Goal: Task Accomplishment & Management: Complete application form

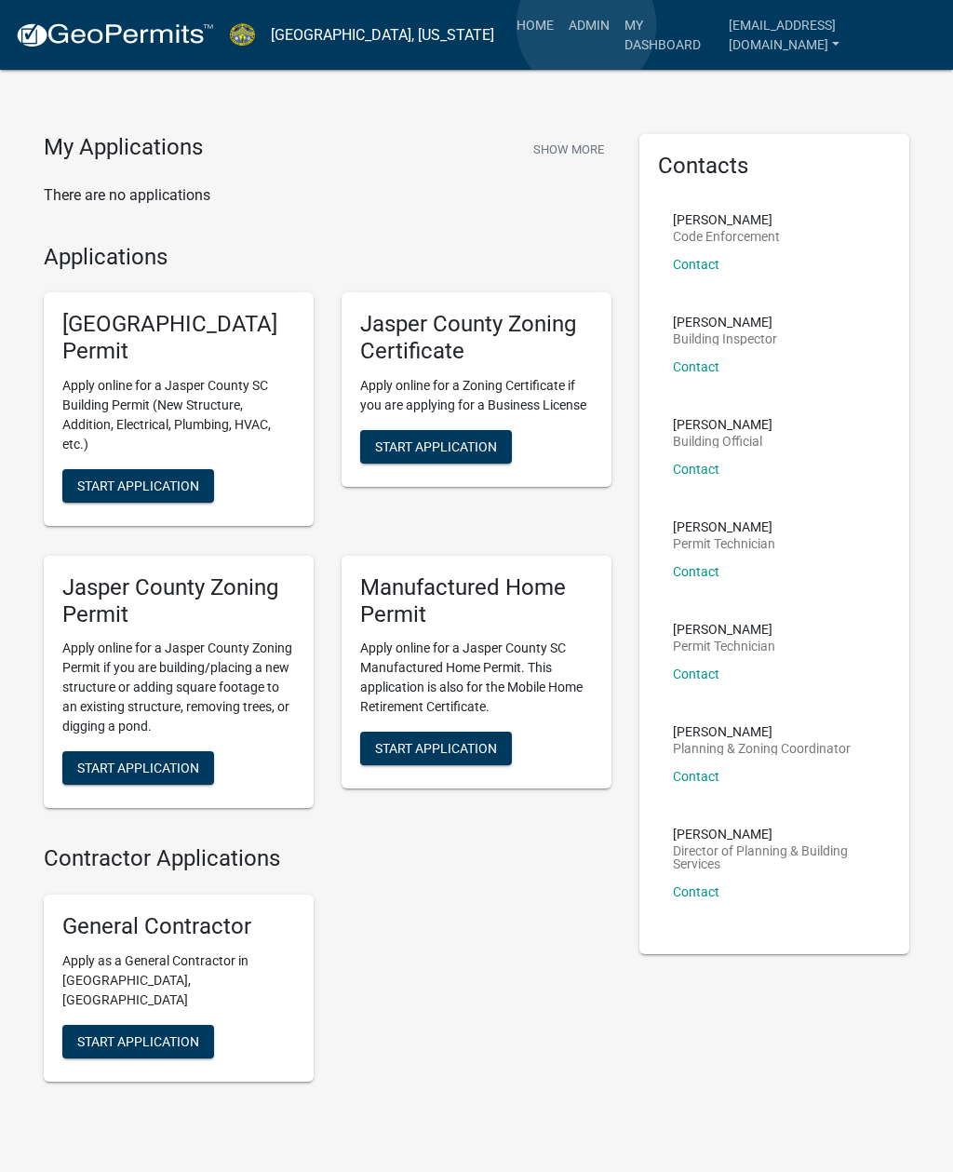
click at [588, 25] on link "Admin" at bounding box center [589, 24] width 56 height 35
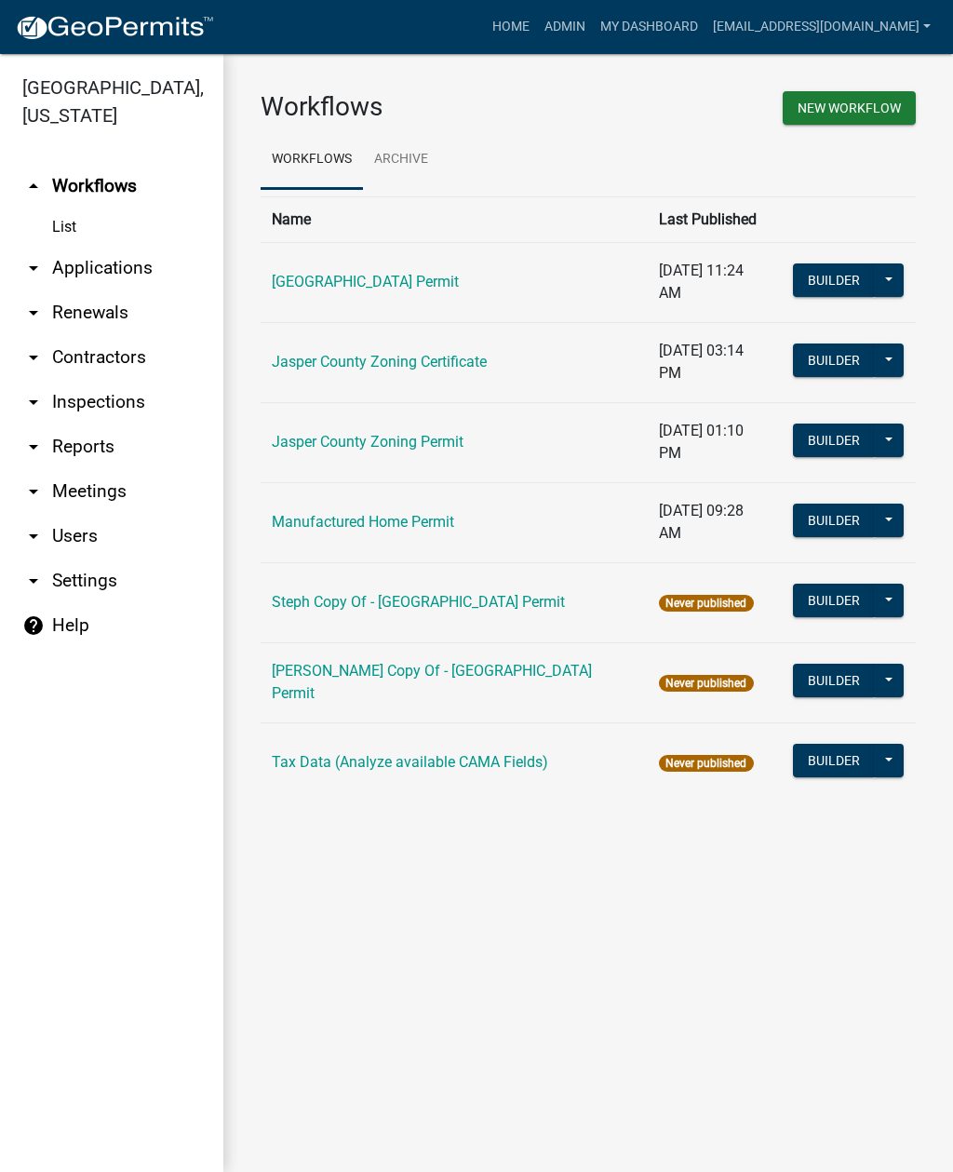
click at [128, 281] on link "arrow_drop_down Applications" at bounding box center [111, 268] width 223 height 45
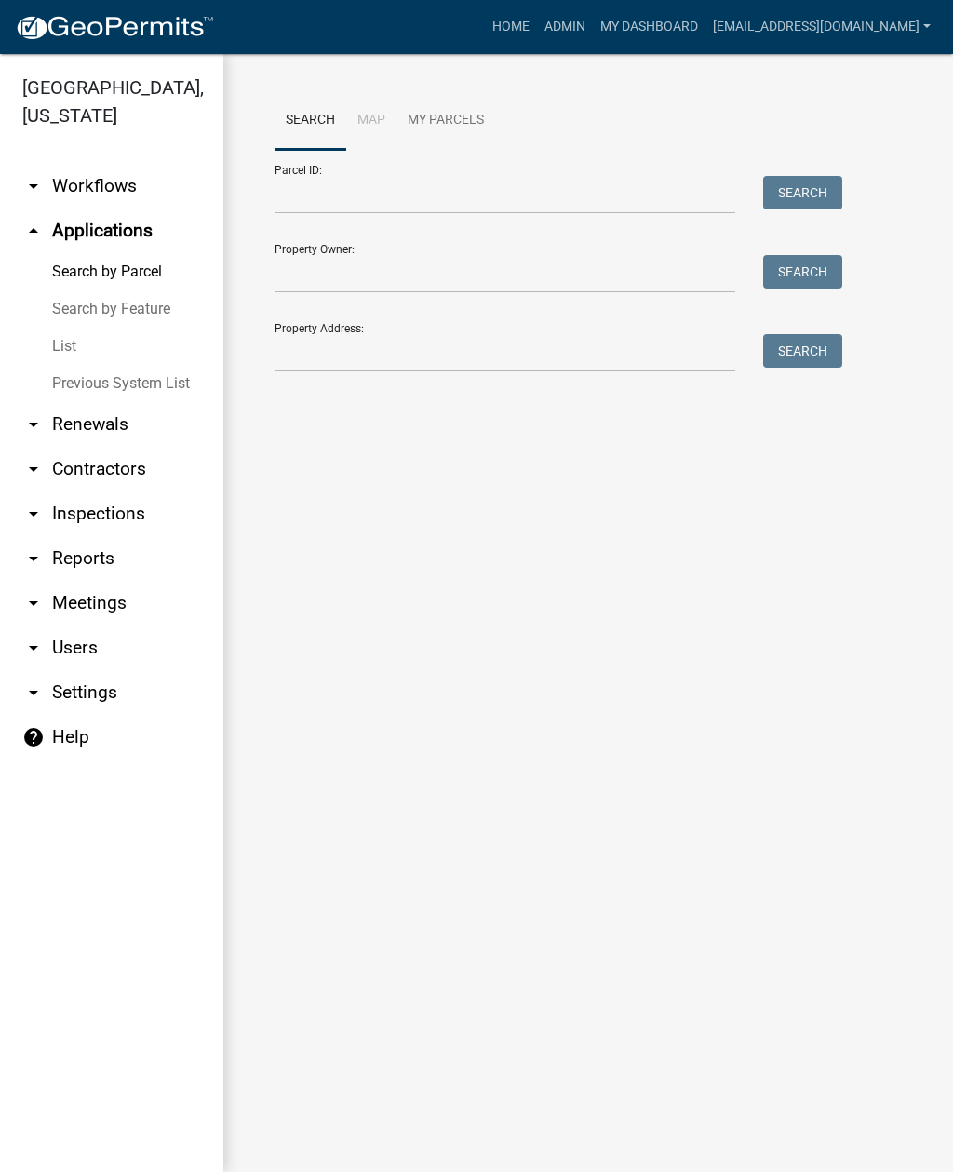
click at [61, 351] on link "List" at bounding box center [111, 346] width 223 height 37
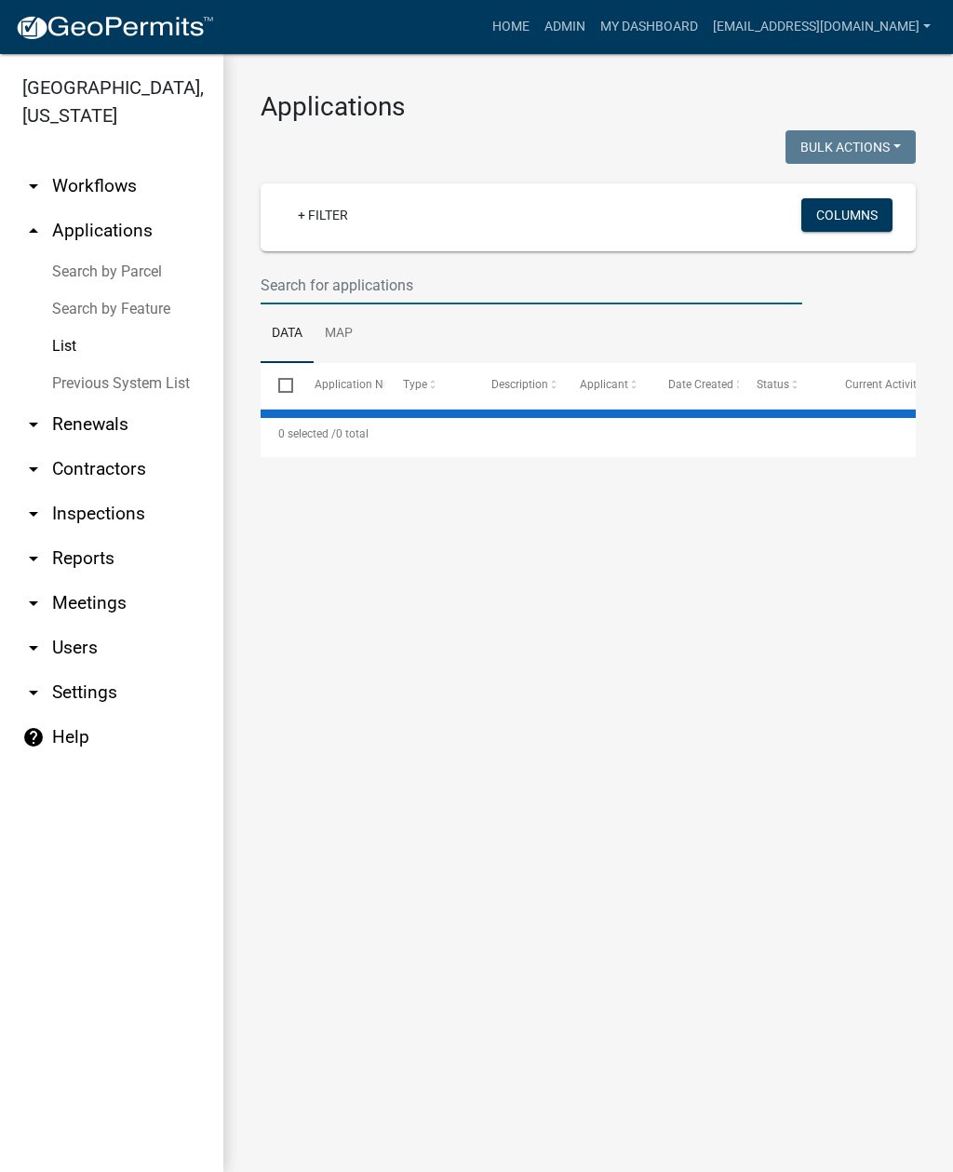
click at [466, 284] on input "text" at bounding box center [532, 285] width 542 height 38
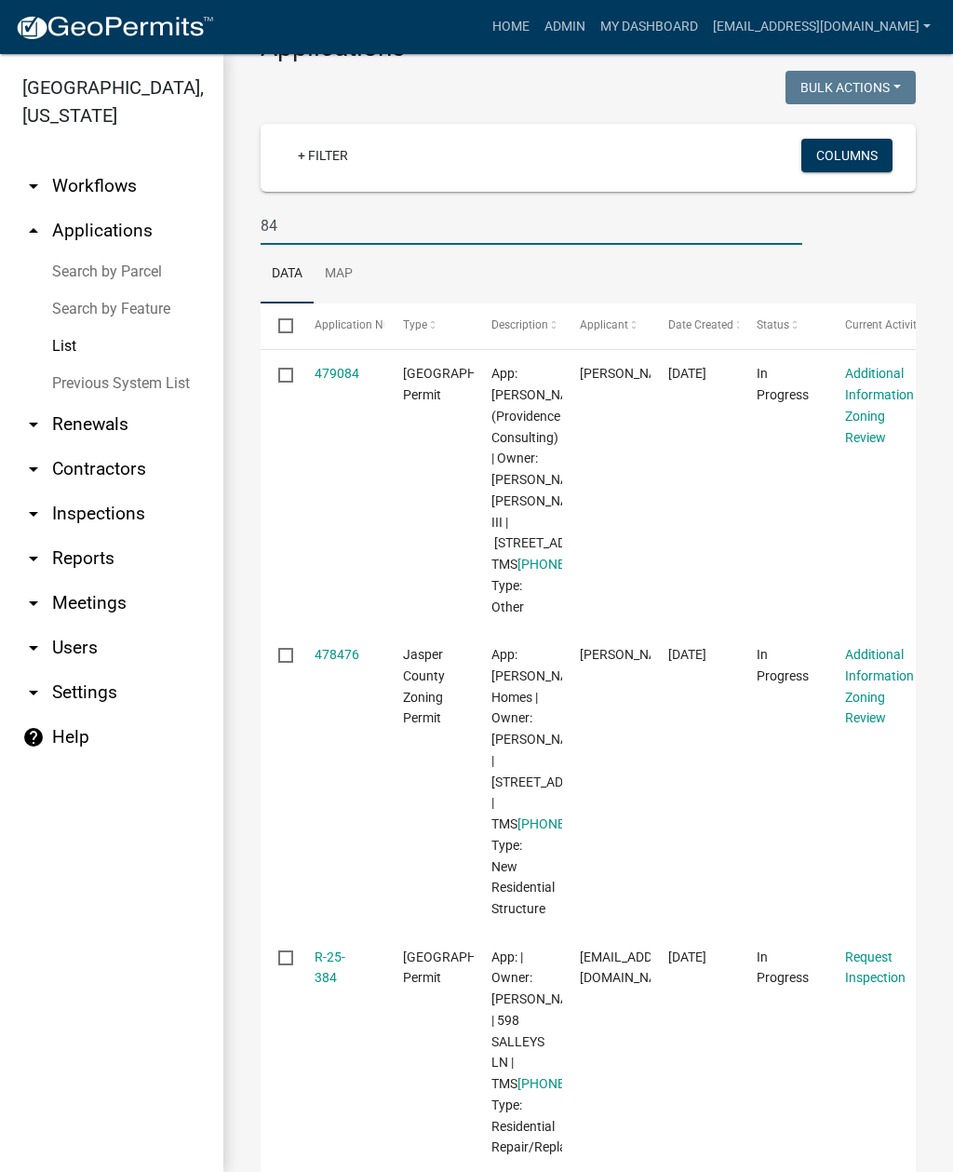
scroll to position [59, 0]
click at [380, 231] on input "84" at bounding box center [532, 227] width 542 height 38
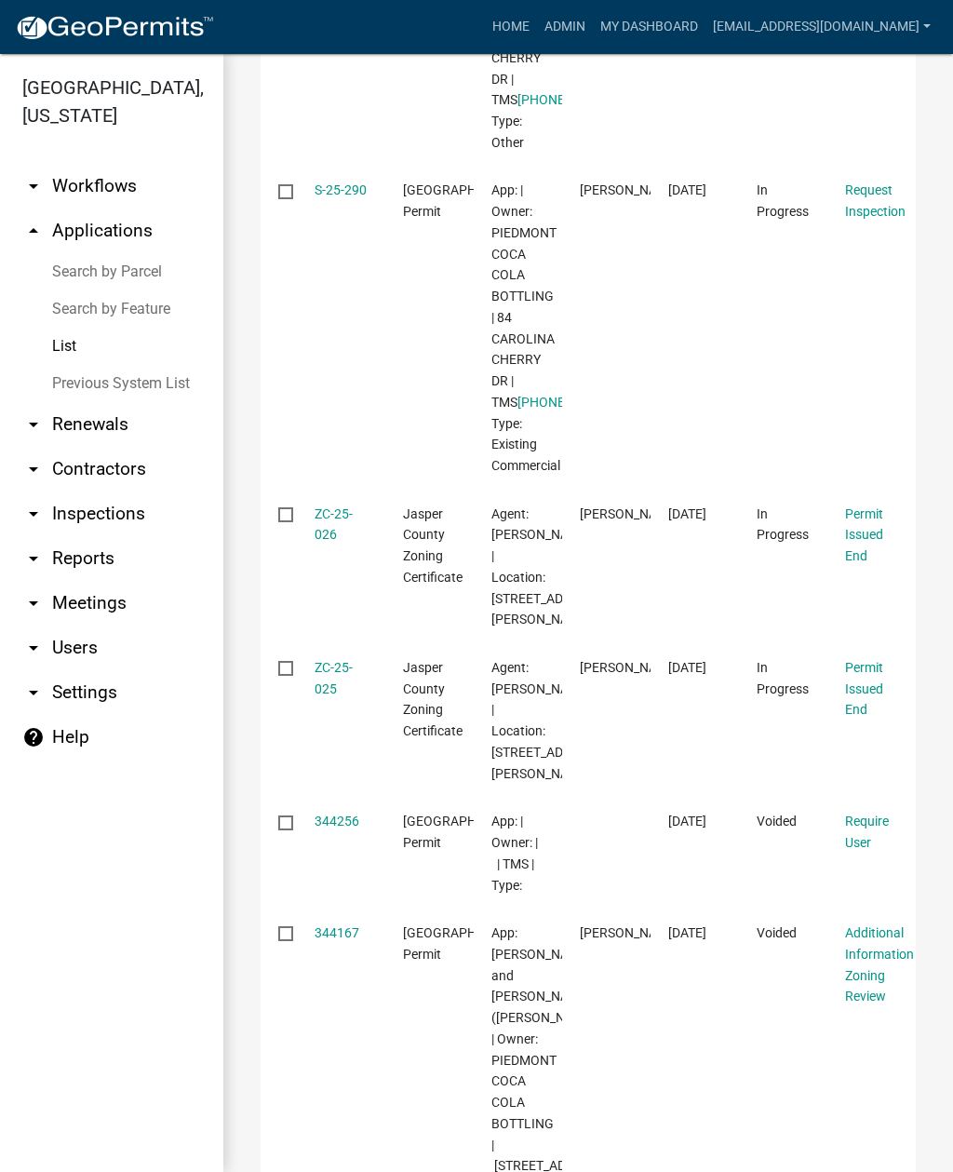
scroll to position [851, 0]
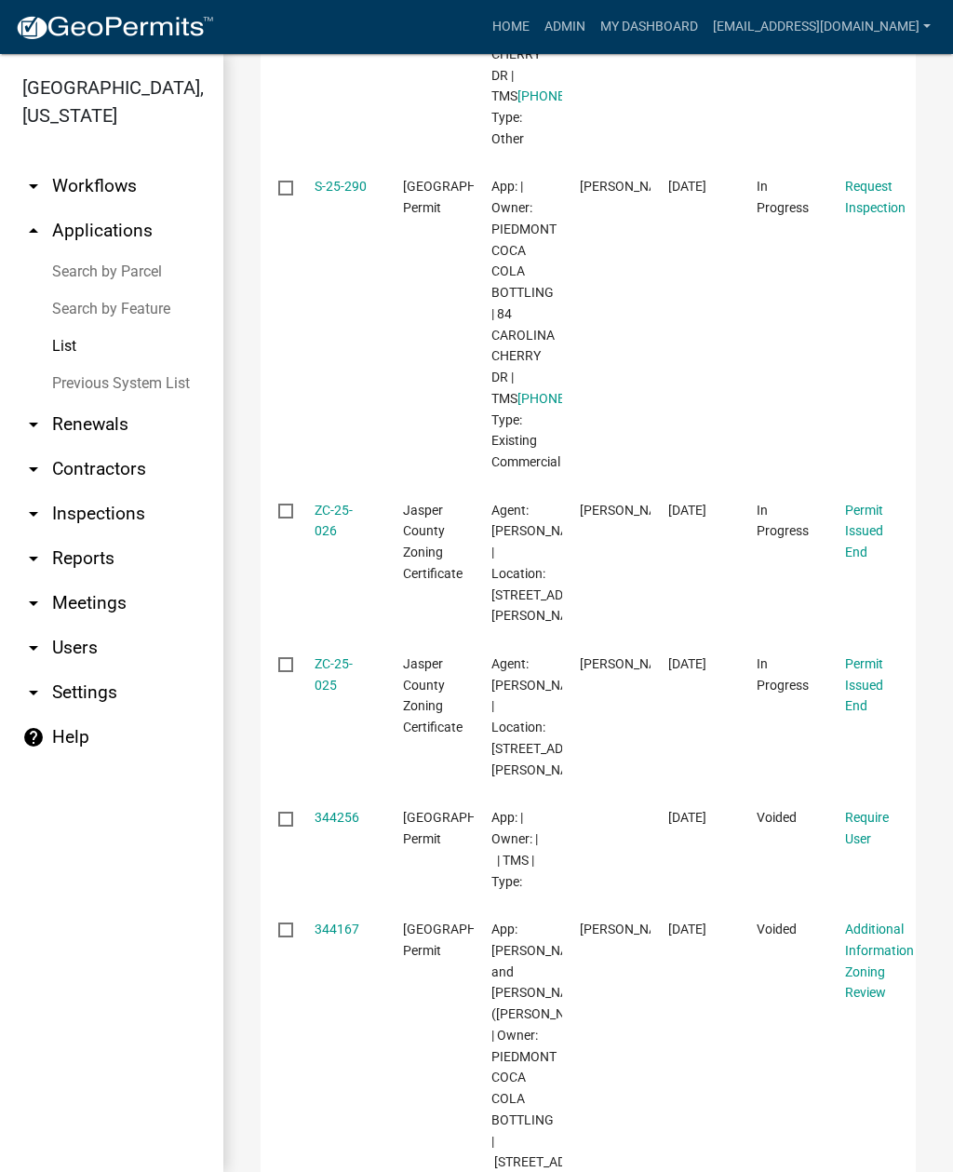
type input "84 Carolina cherry"
click at [328, 194] on link "S-25-290" at bounding box center [341, 186] width 52 height 15
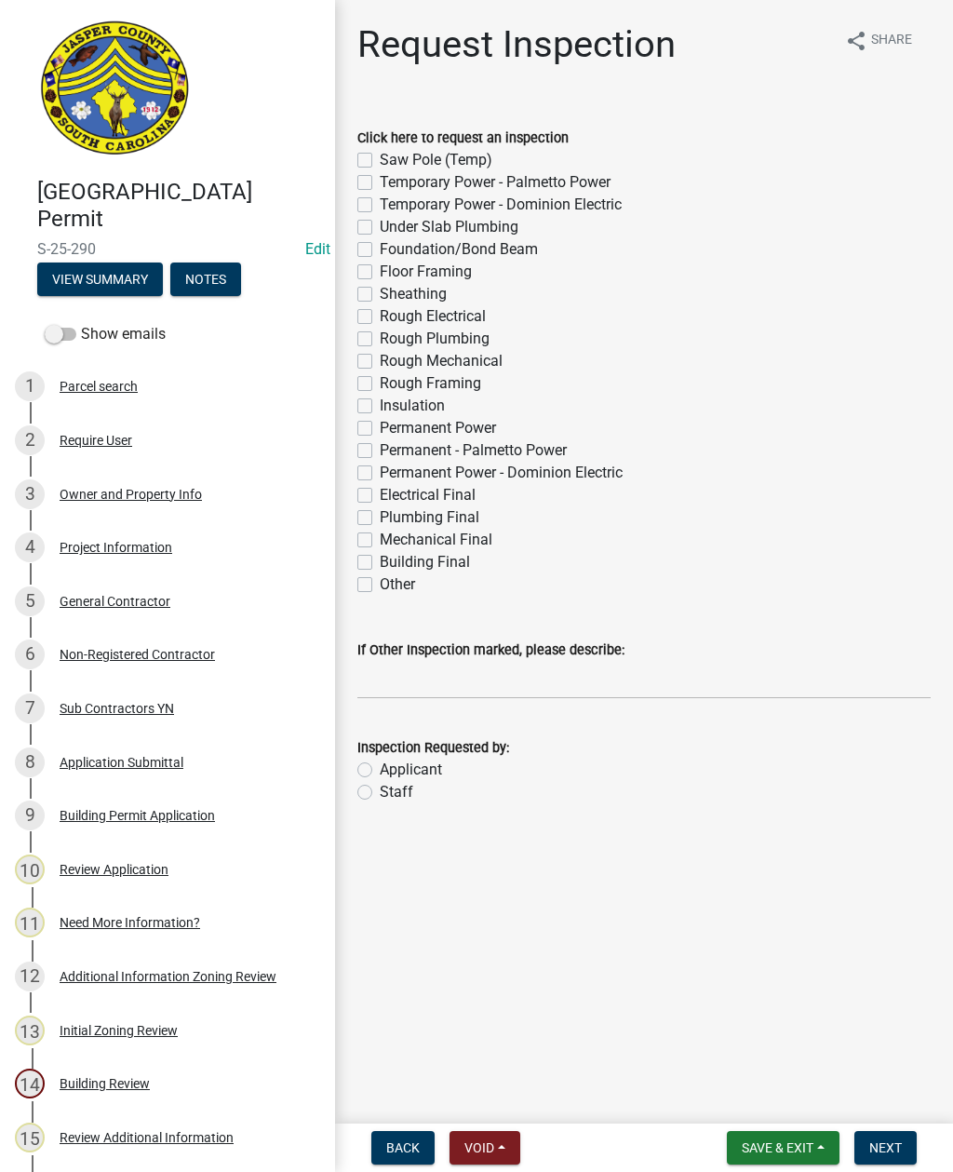
click at [380, 588] on label "Other" at bounding box center [397, 585] width 35 height 22
click at [380, 586] on input "Other" at bounding box center [386, 580] width 12 height 12
checkbox input "true"
checkbox input "false"
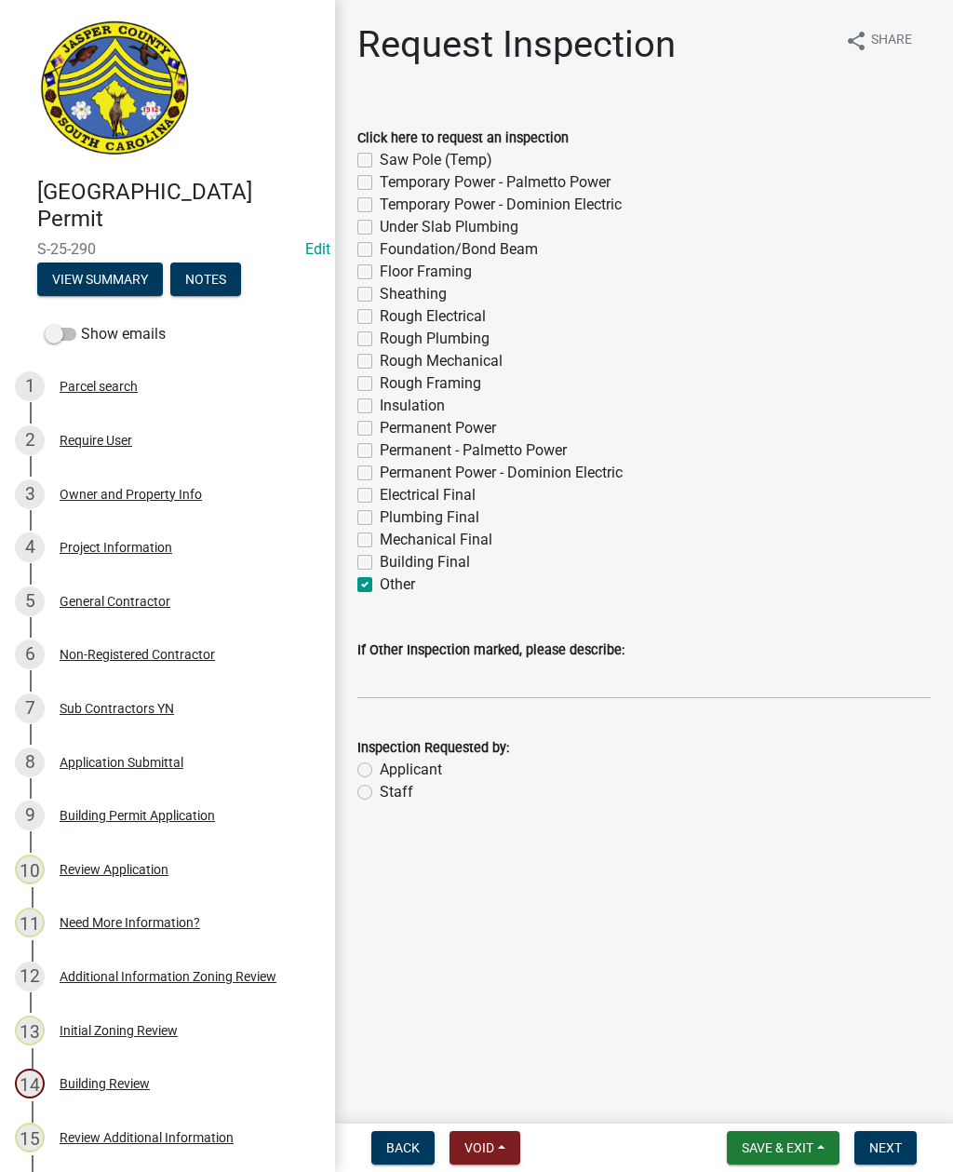
checkbox input "false"
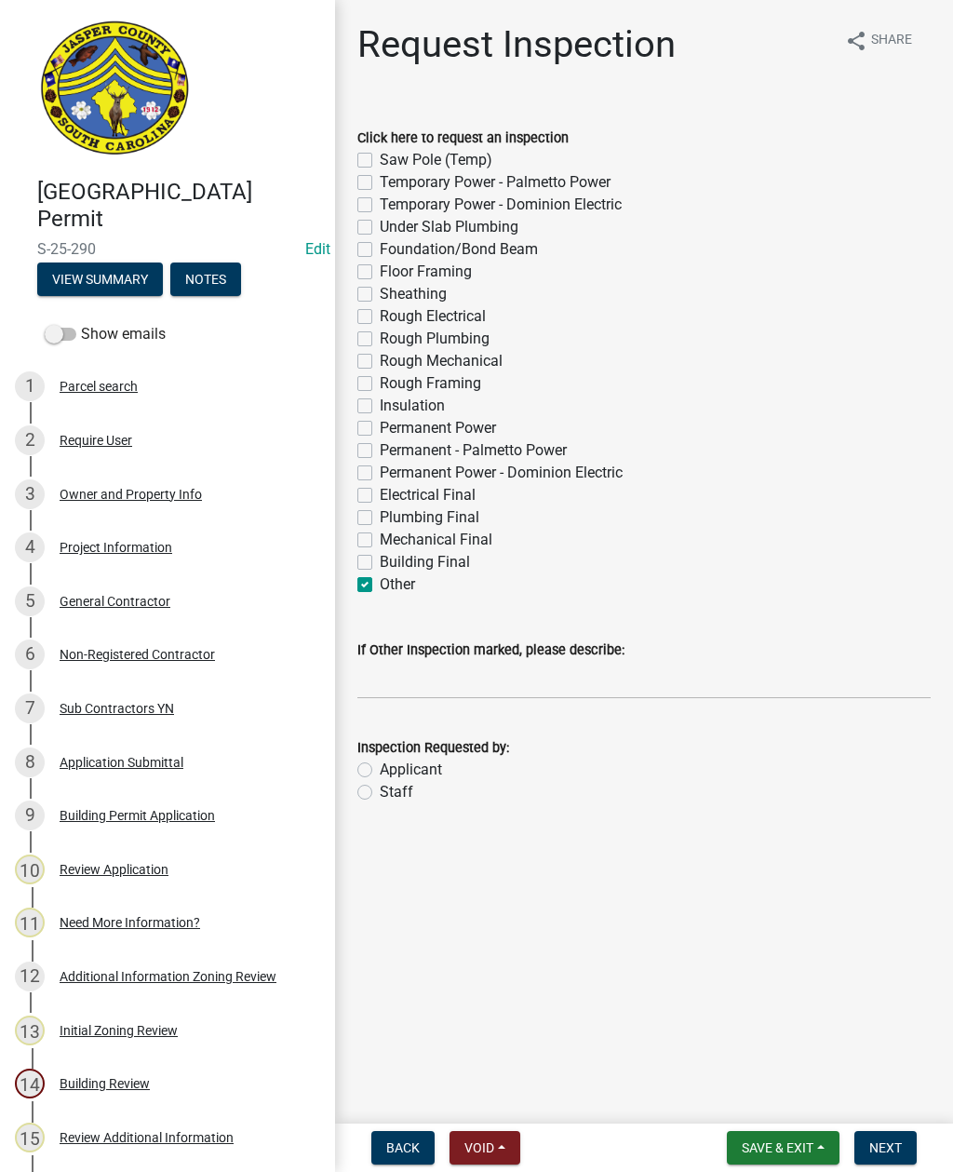
checkbox input "false"
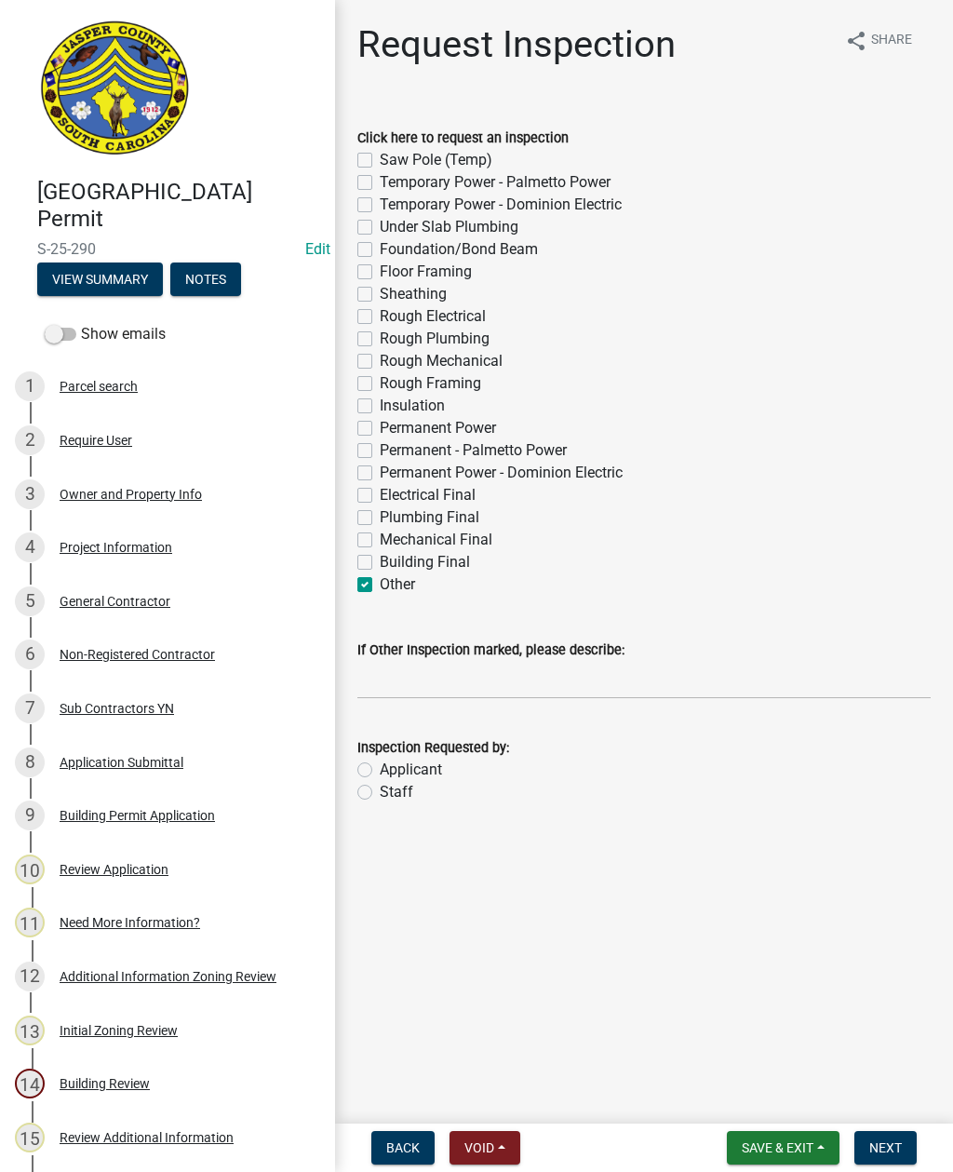
checkbox input "false"
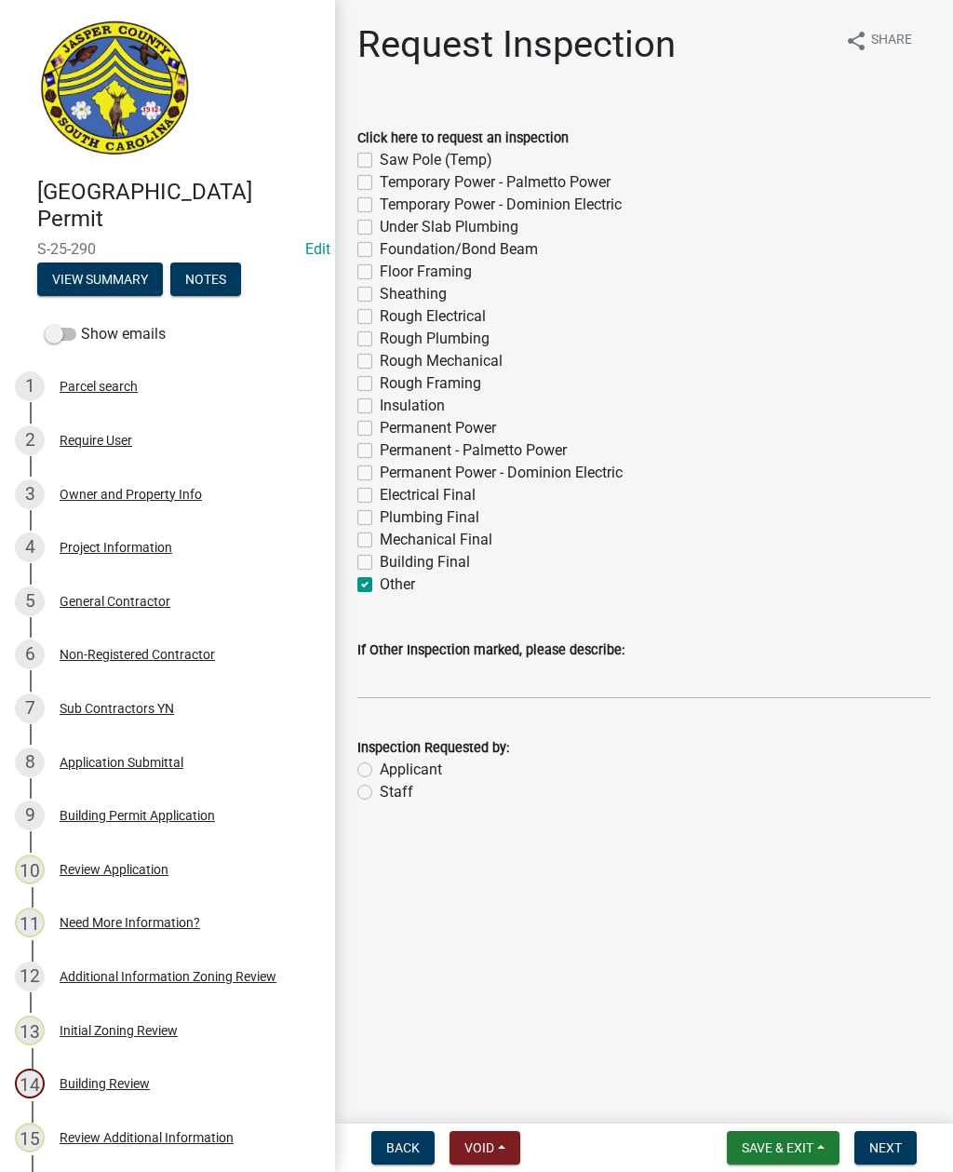
checkbox input "false"
checkbox input "true"
click at [382, 684] on input "If Other Inspection marked, please describe:" at bounding box center [645, 680] width 574 height 38
type input "R"
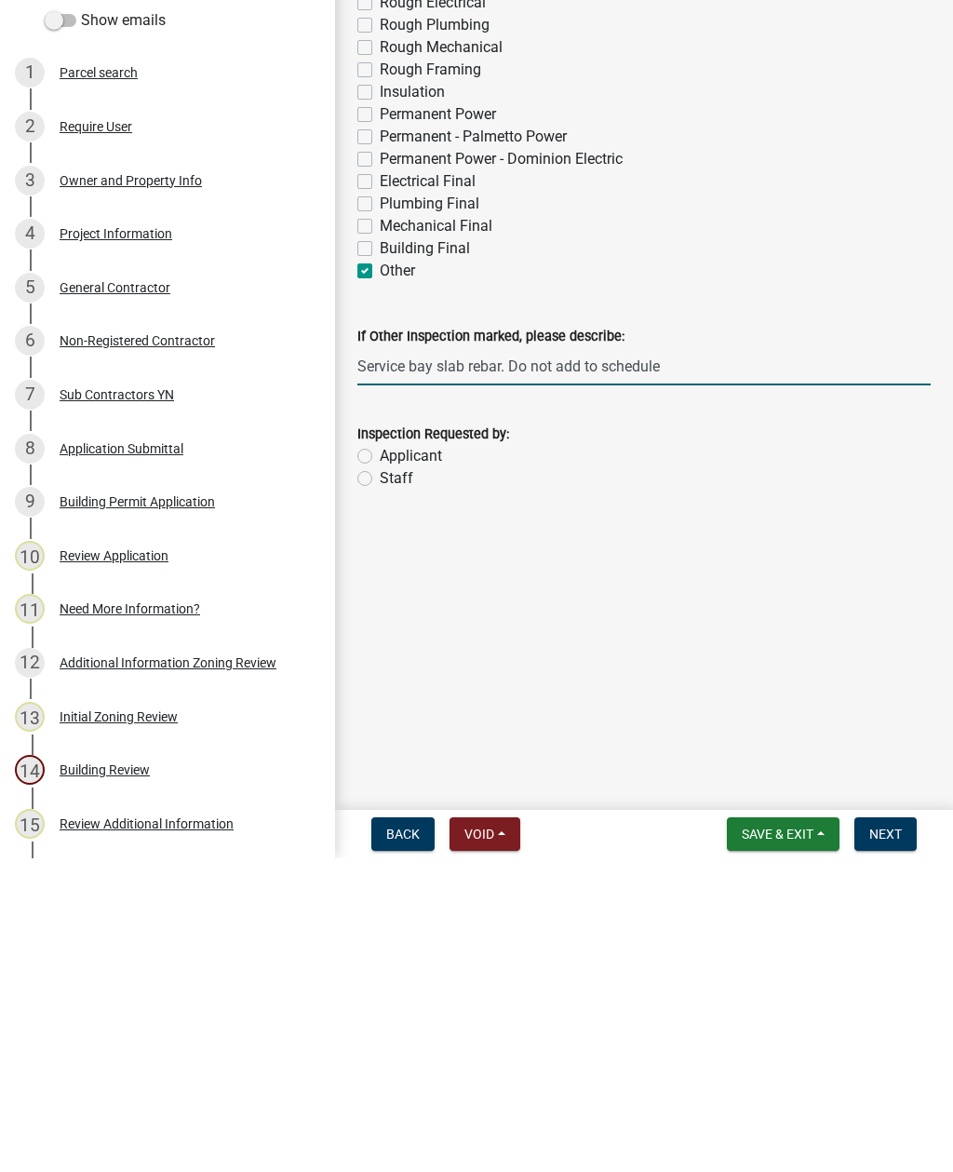
type input "Service bay slab rebar. Do not add to schedule"
click at [380, 781] on label "Staff" at bounding box center [397, 792] width 34 height 22
click at [380, 781] on input "Staff" at bounding box center [386, 787] width 12 height 12
radio input "true"
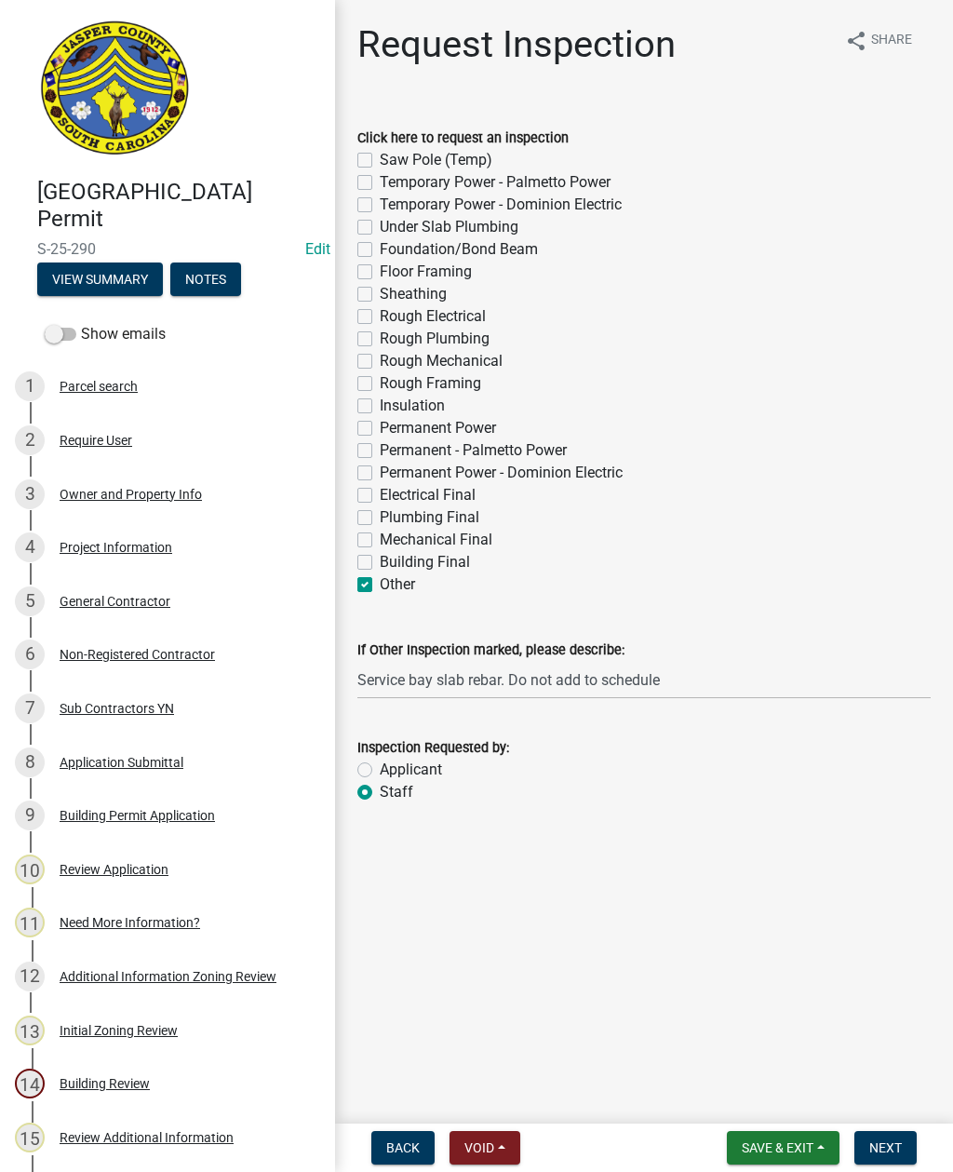
click at [877, 1144] on span "Next" at bounding box center [886, 1148] width 33 height 15
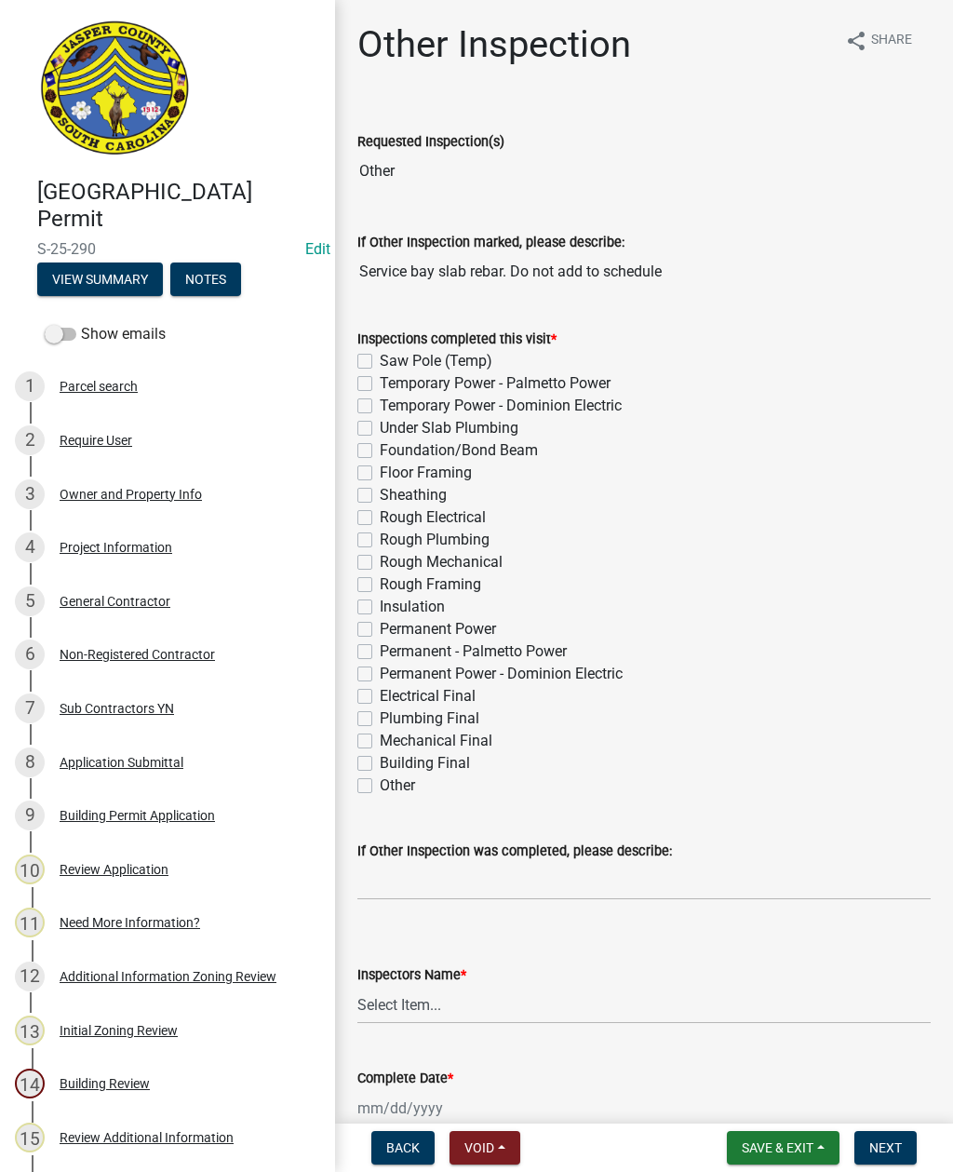
click at [380, 785] on label "Other" at bounding box center [397, 786] width 35 height 22
click at [380, 785] on input "Other" at bounding box center [386, 781] width 12 height 12
checkbox input "true"
checkbox input "false"
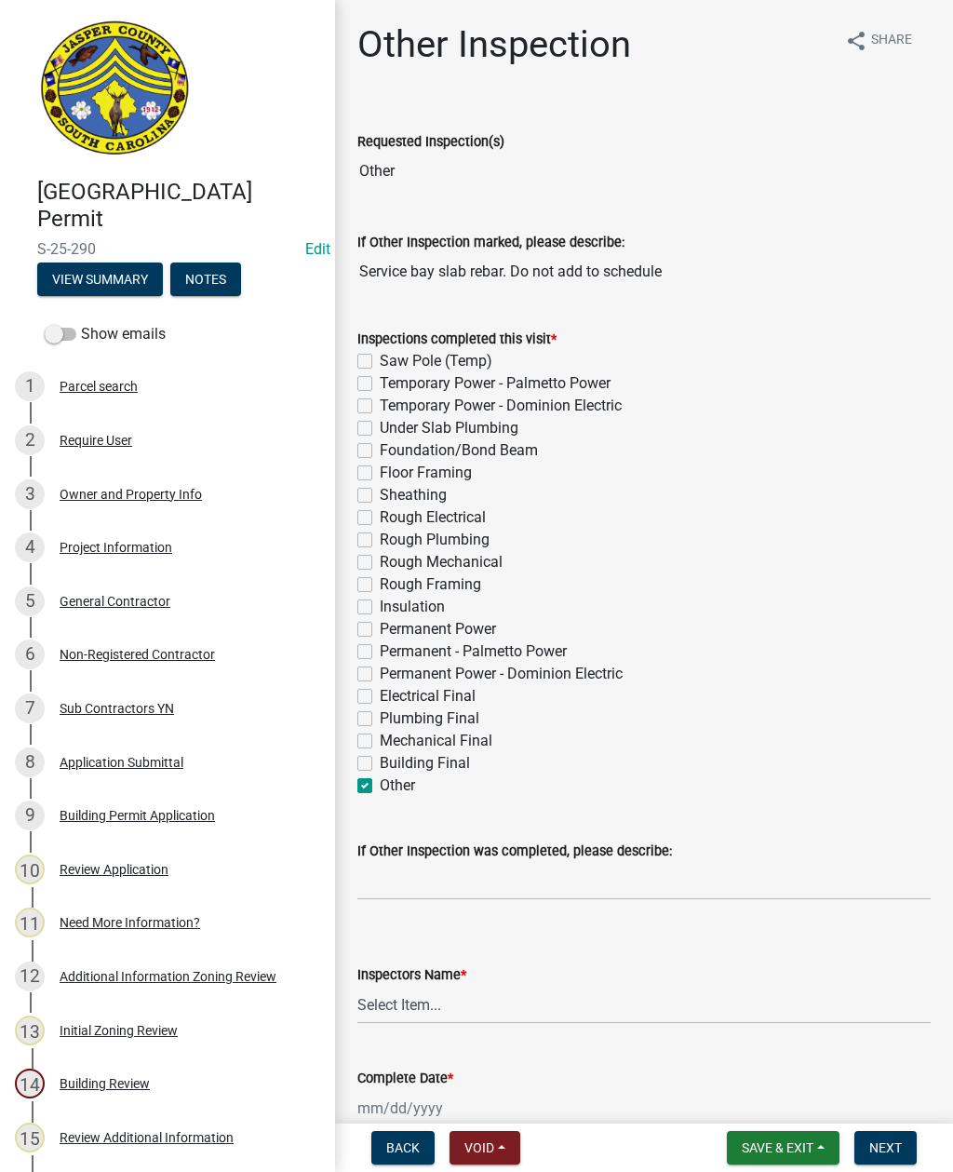
checkbox input "false"
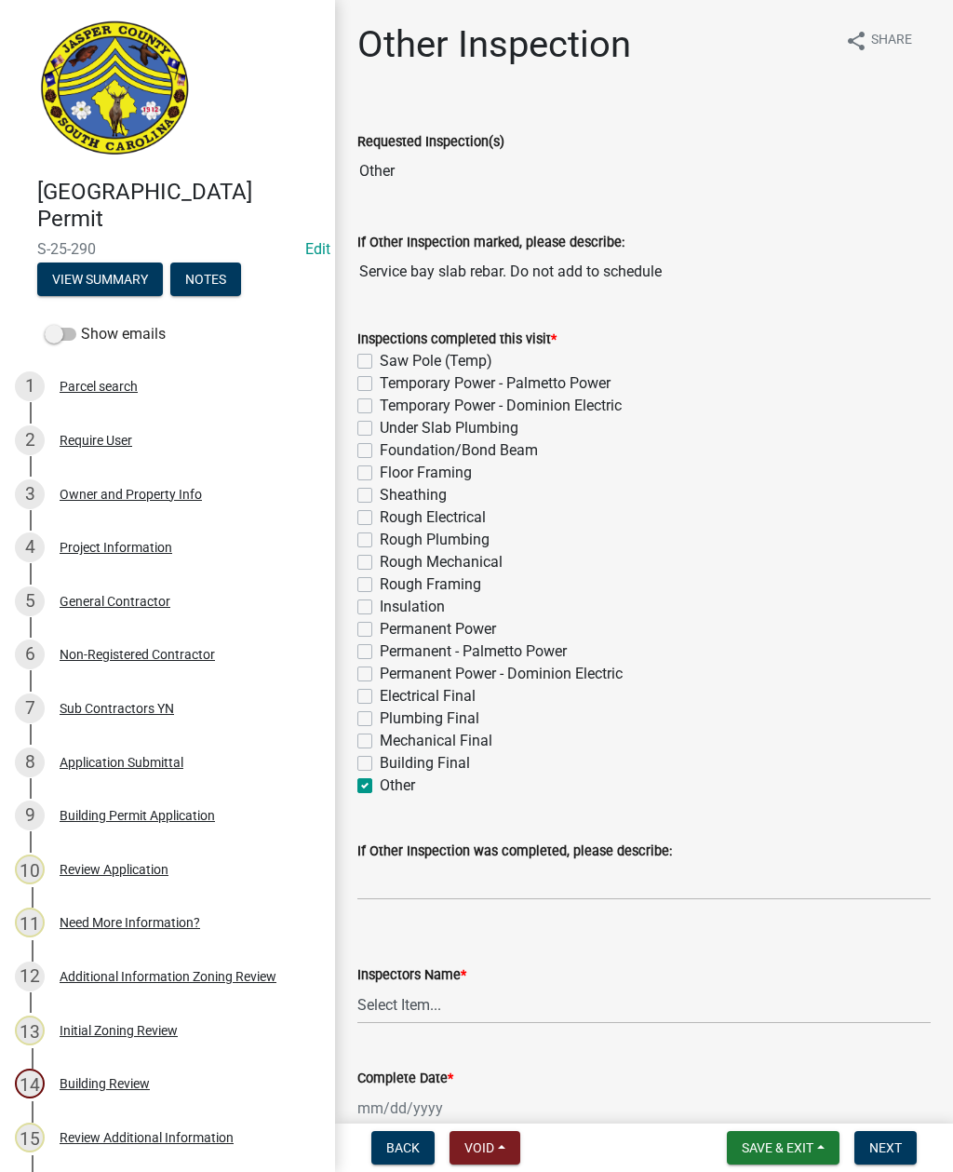
checkbox input "false"
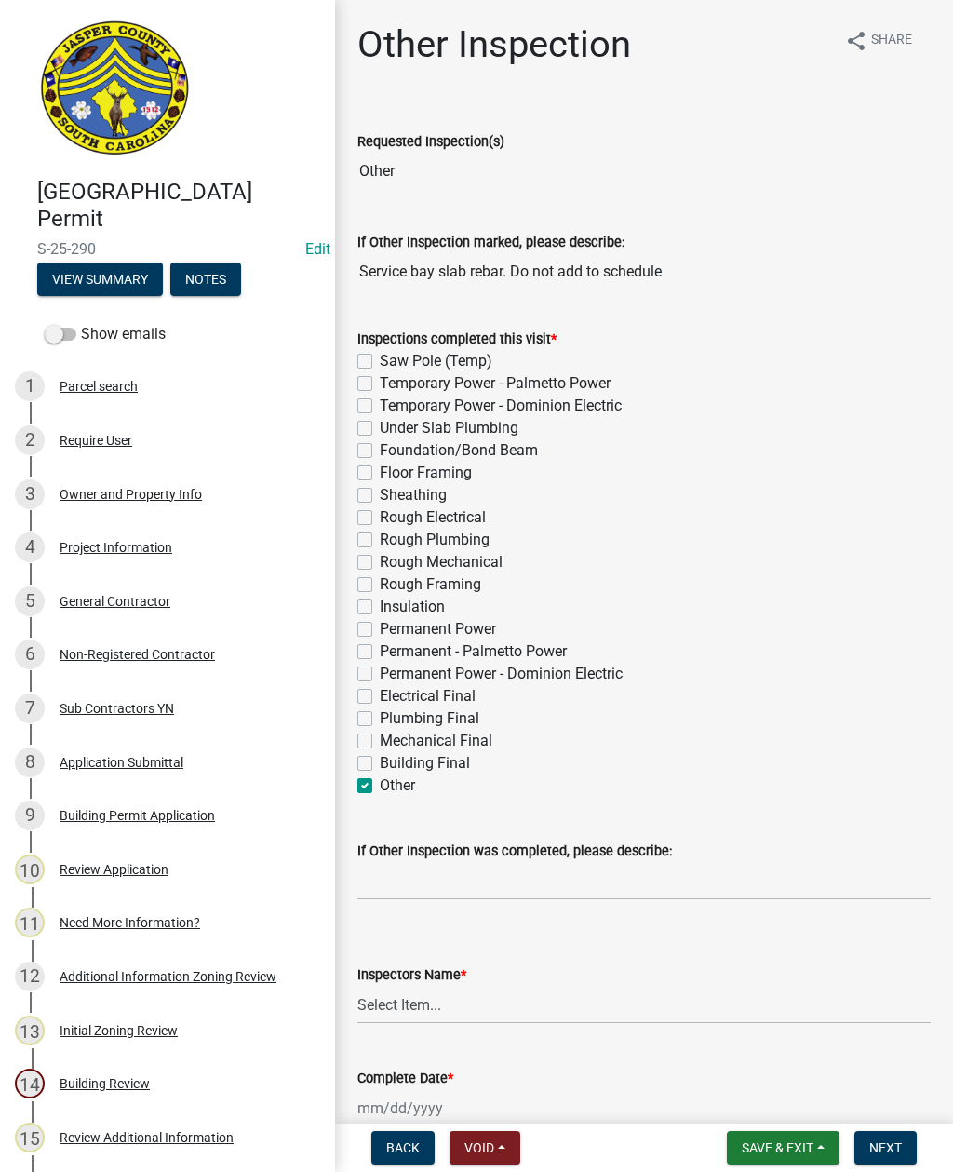
checkbox input "false"
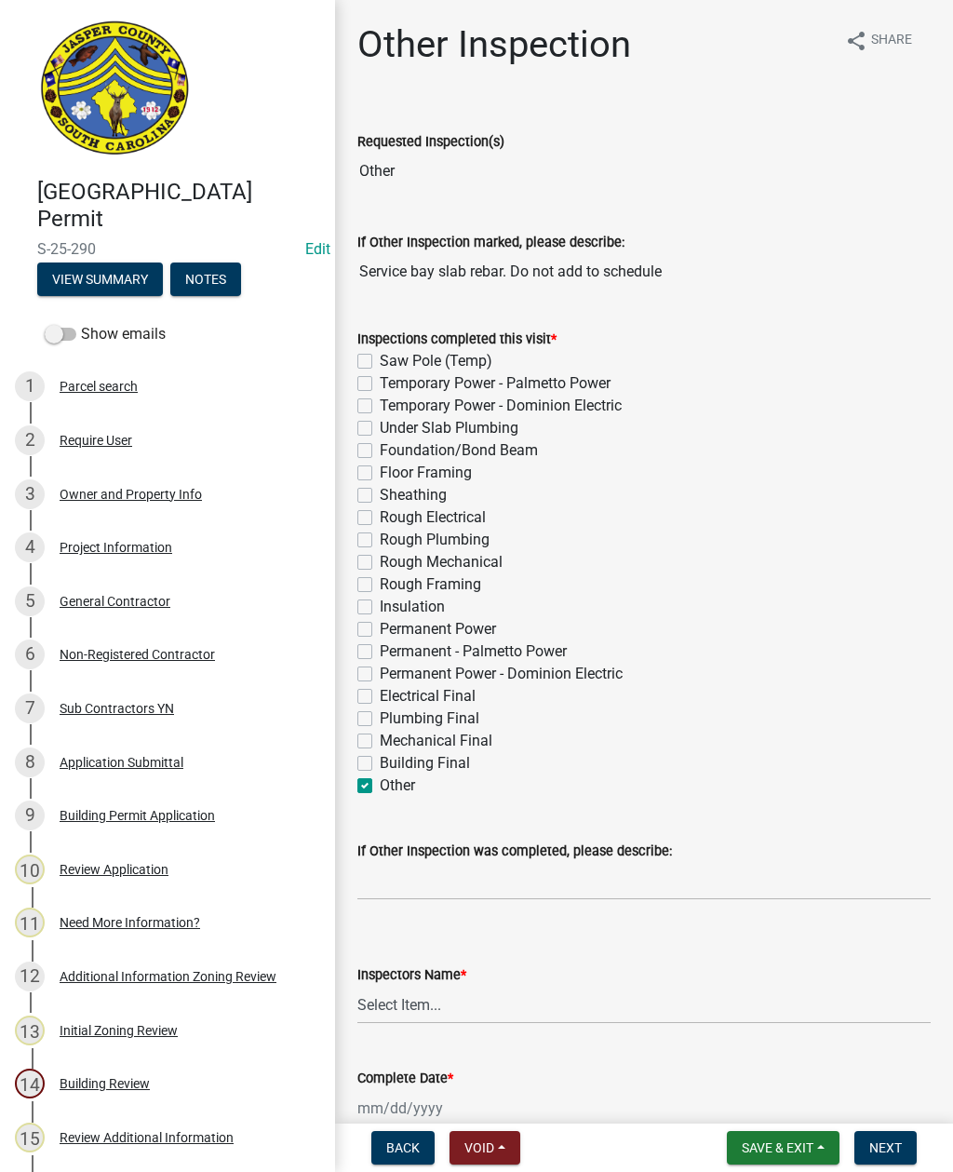
checkbox input "false"
checkbox input "true"
click at [438, 880] on input "If Other Inspection was completed, please describe:" at bounding box center [645, 881] width 574 height 38
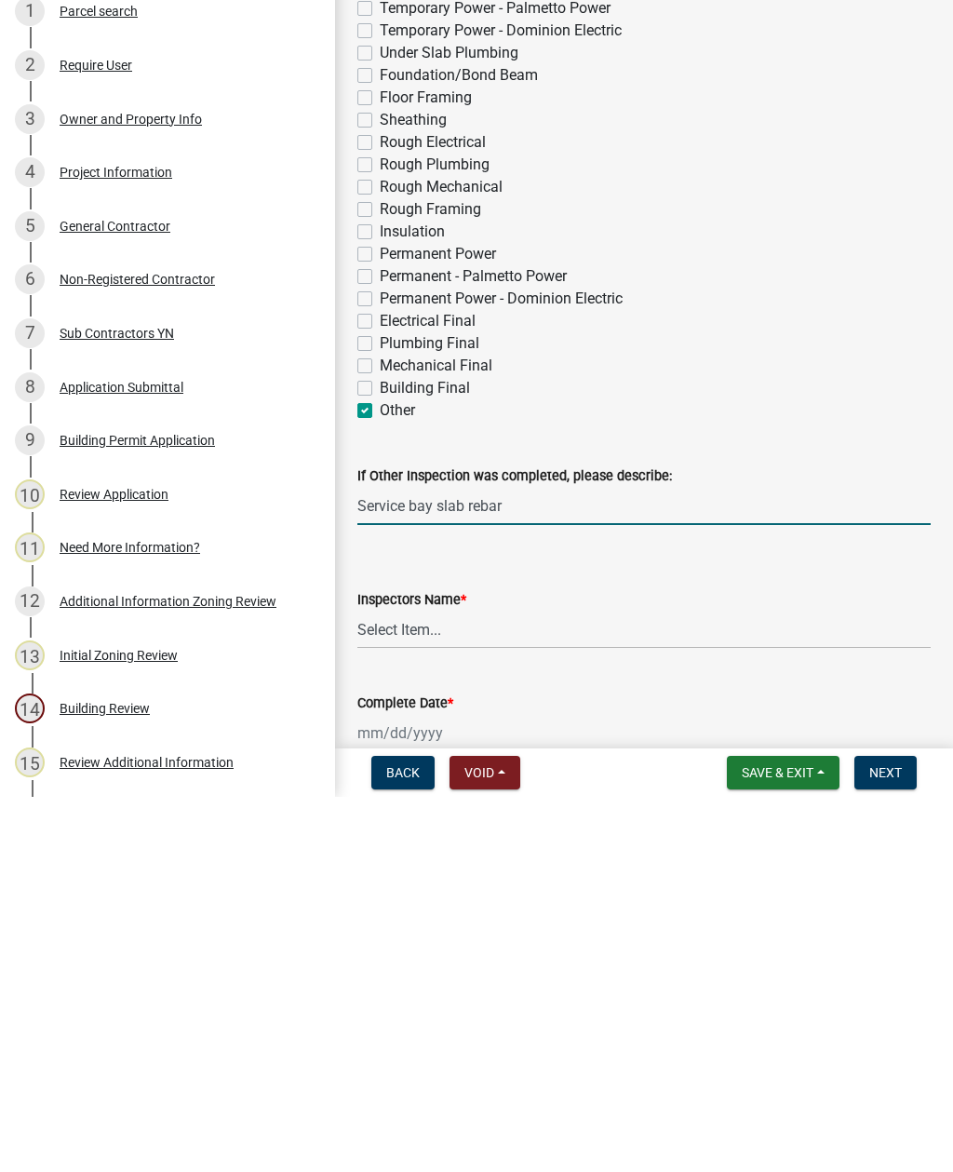
type input "Service bay slab rebar"
click at [418, 986] on select "Select Item... jcorwin@jaspercounty.gov (John Corwin ) rcampbell (Ryan Campbell)" at bounding box center [645, 1005] width 574 height 38
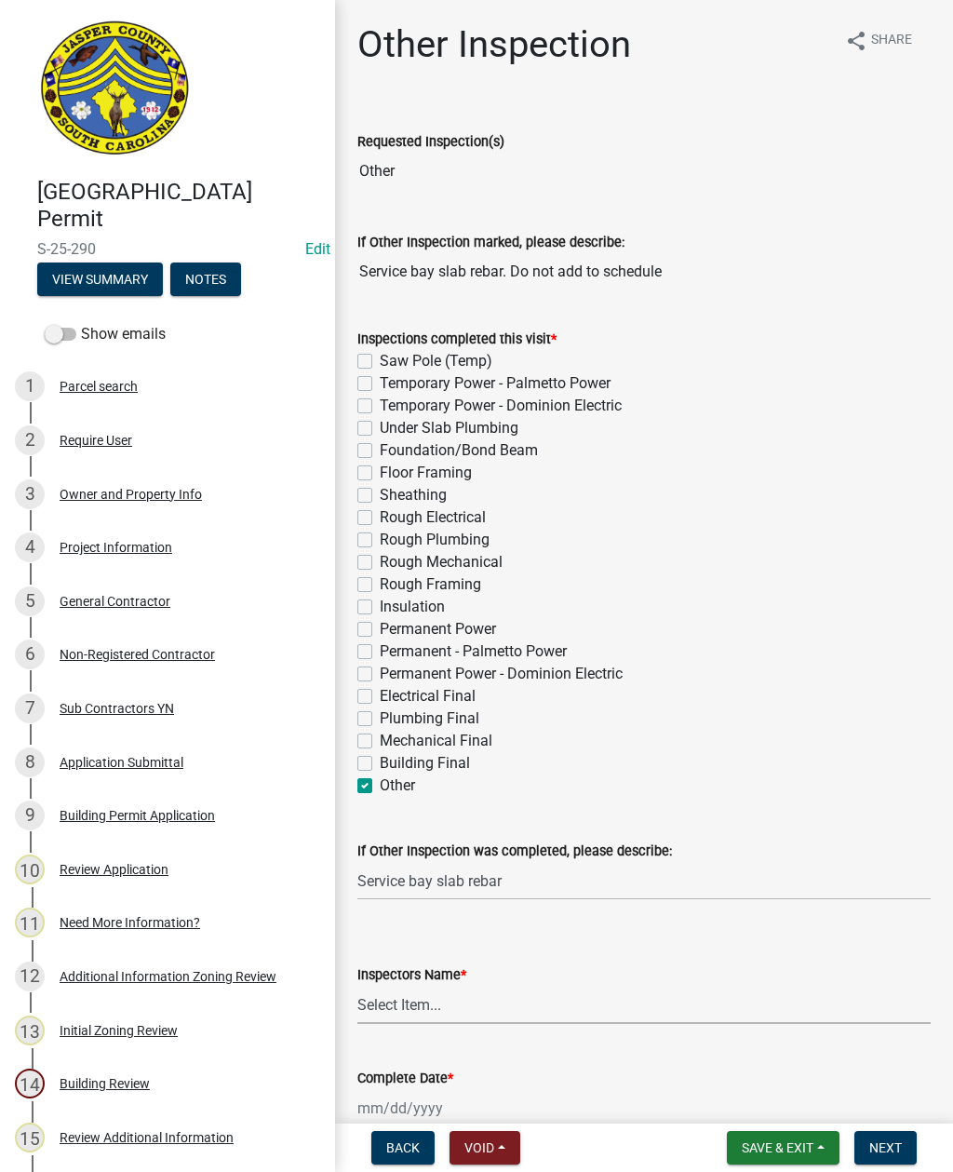
select select "2d9ba1e5-2fdd-4b15-98d0-073dcbeb5880"
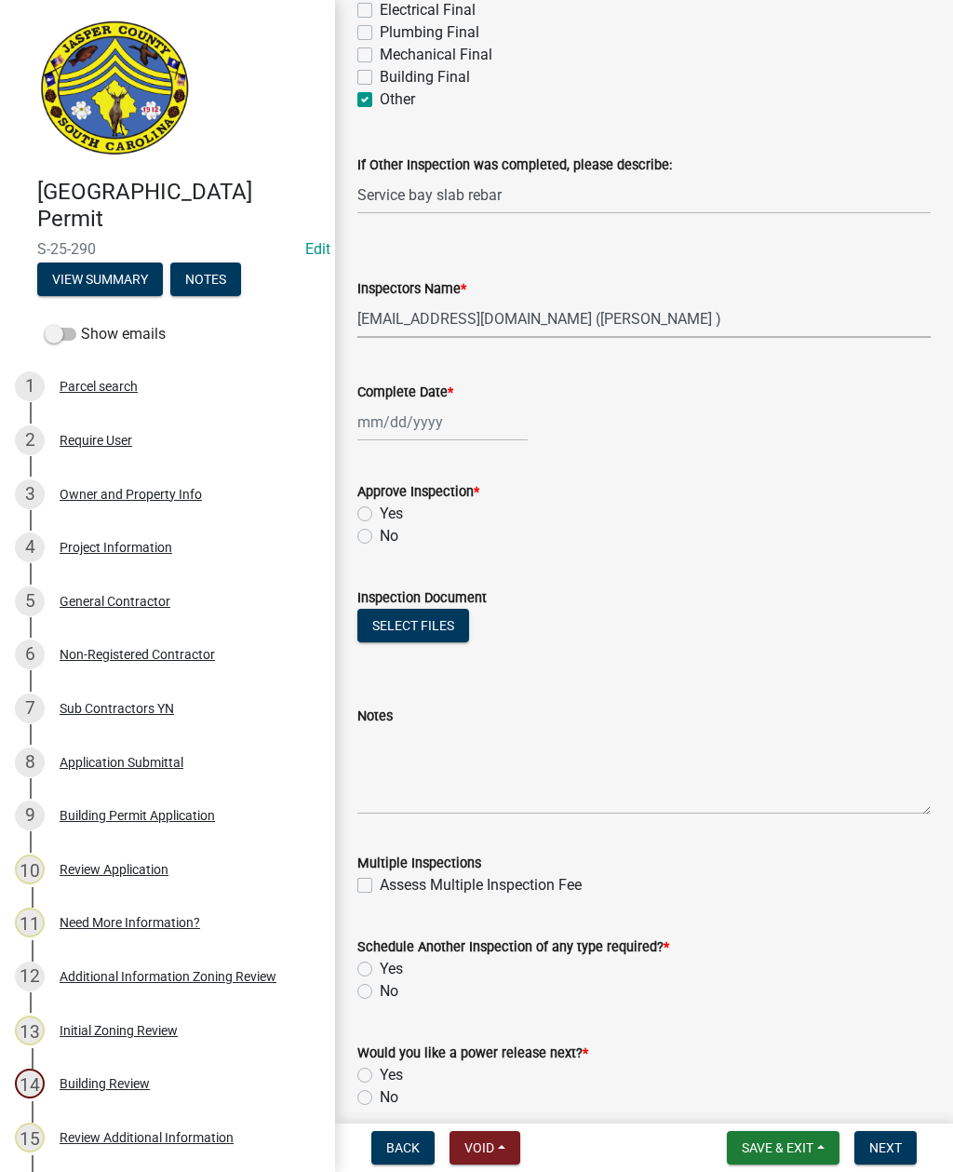
scroll to position [688, 0]
click at [423, 423] on div at bounding box center [443, 420] width 170 height 38
select select "9"
select select "2025"
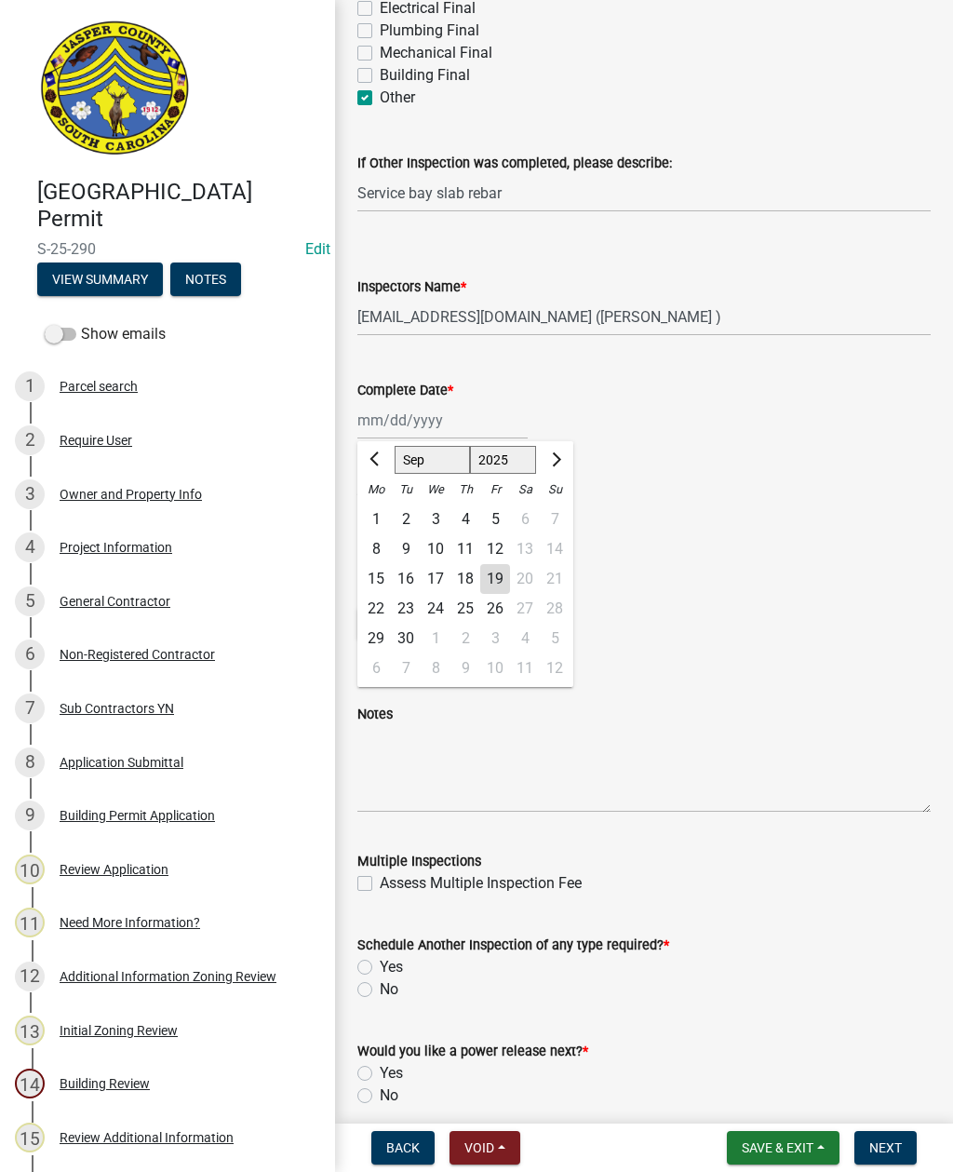
click at [500, 584] on div "19" at bounding box center [495, 579] width 30 height 30
type input "09/19/2025"
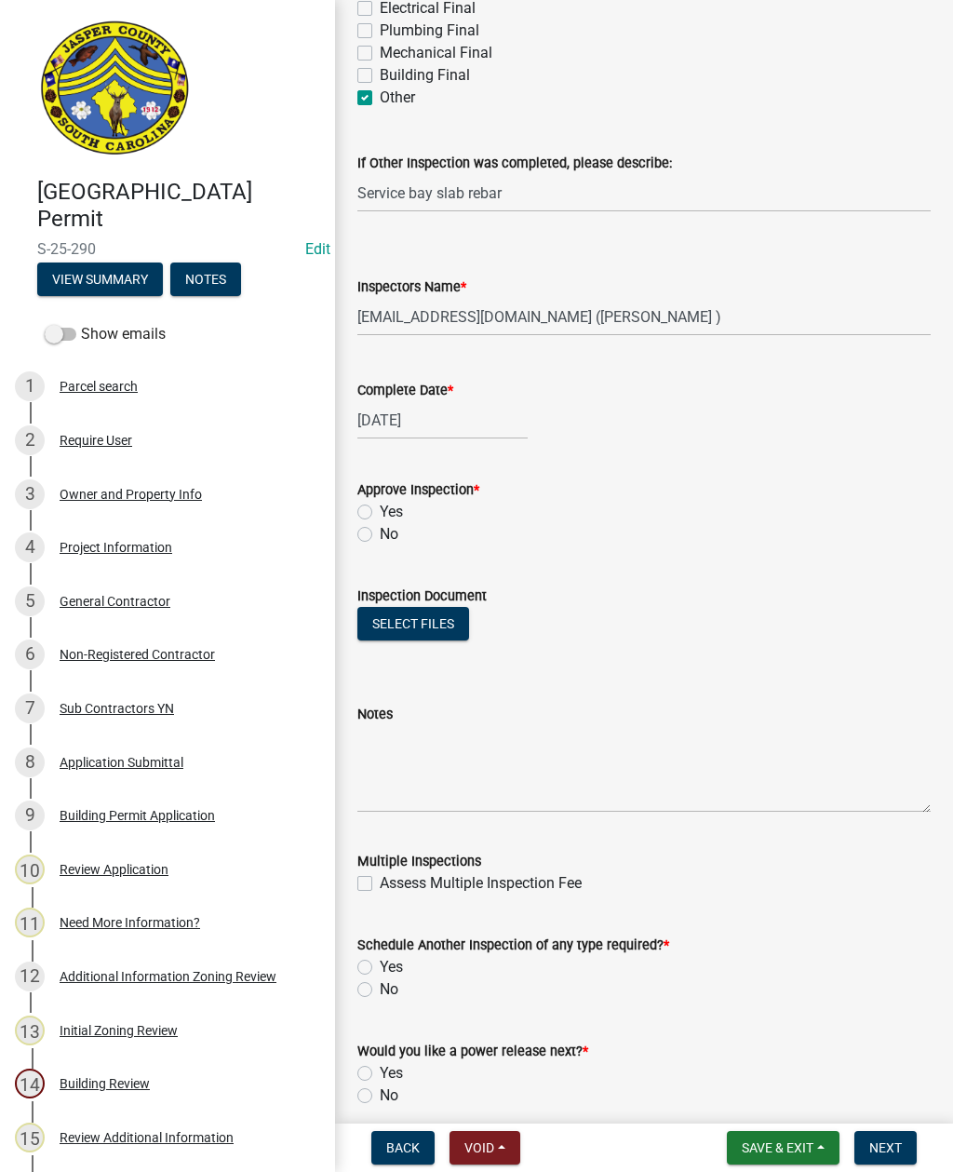
click at [380, 507] on label "Yes" at bounding box center [391, 512] width 23 height 22
click at [380, 507] on input "Yes" at bounding box center [386, 507] width 12 height 12
radio input "true"
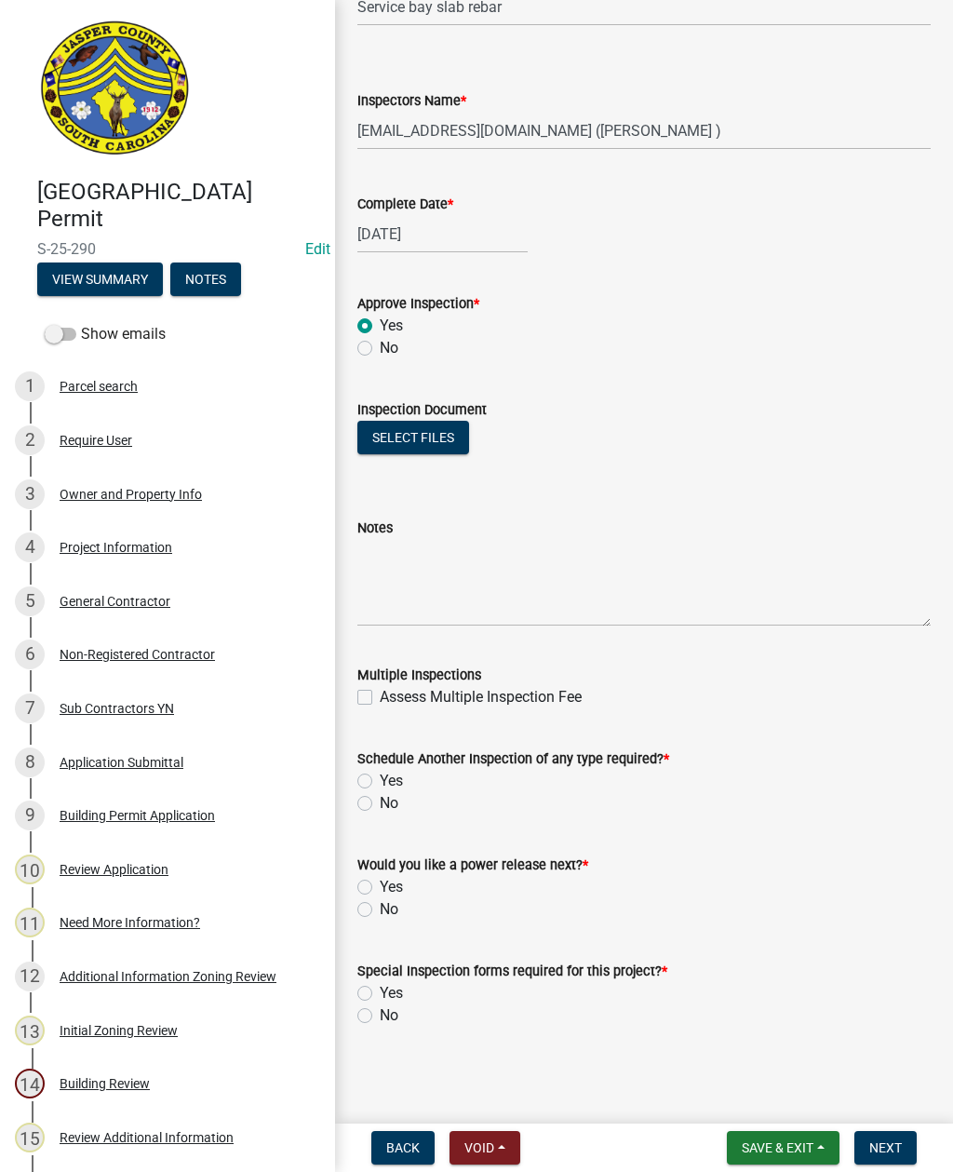
scroll to position [874, 0]
click at [380, 777] on label "Yes" at bounding box center [391, 781] width 23 height 22
click at [380, 777] on input "Yes" at bounding box center [386, 776] width 12 height 12
radio input "true"
click at [380, 903] on label "No" at bounding box center [389, 910] width 19 height 22
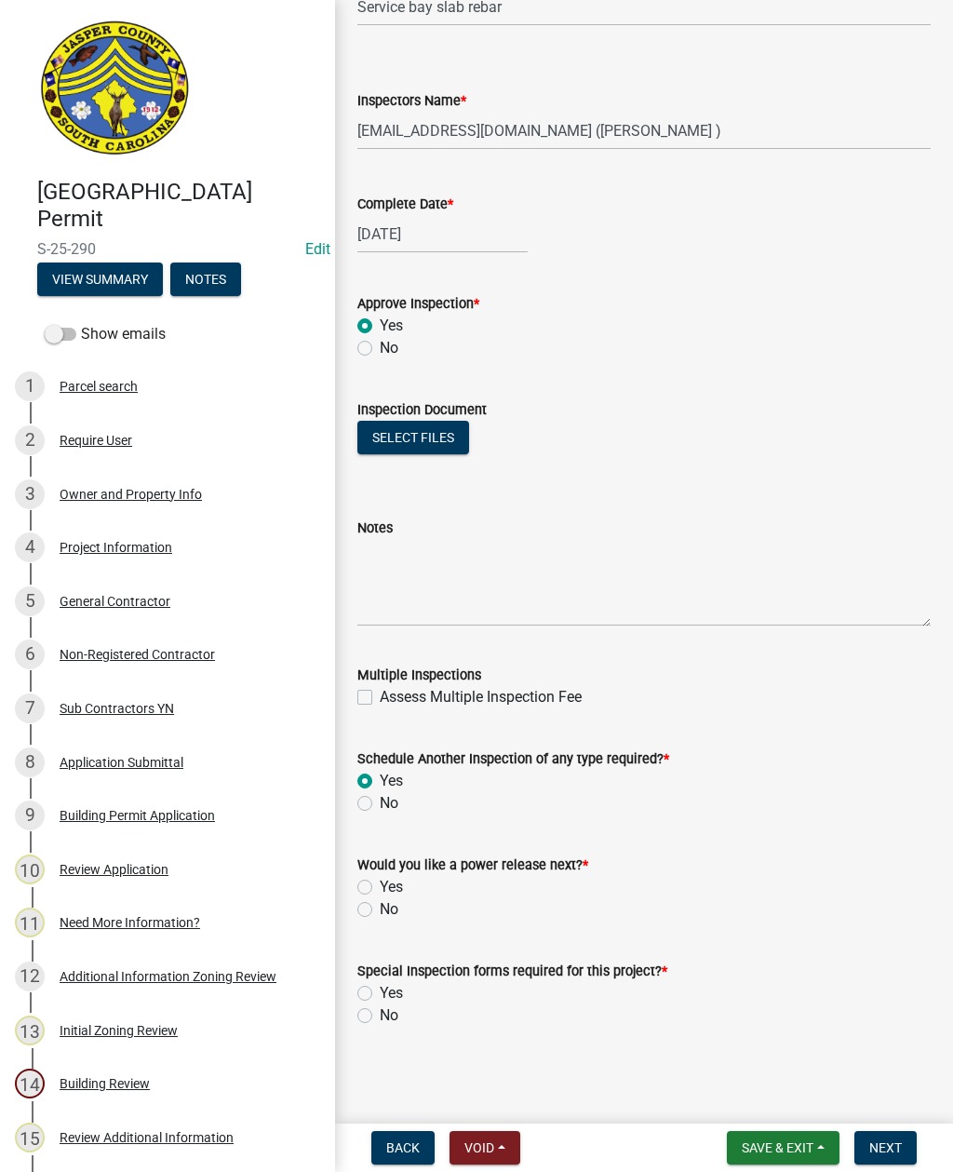
click at [380, 903] on input "No" at bounding box center [386, 905] width 12 height 12
radio input "true"
click at [380, 1012] on label "No" at bounding box center [389, 1016] width 19 height 22
click at [380, 1012] on input "No" at bounding box center [386, 1011] width 12 height 12
radio input "true"
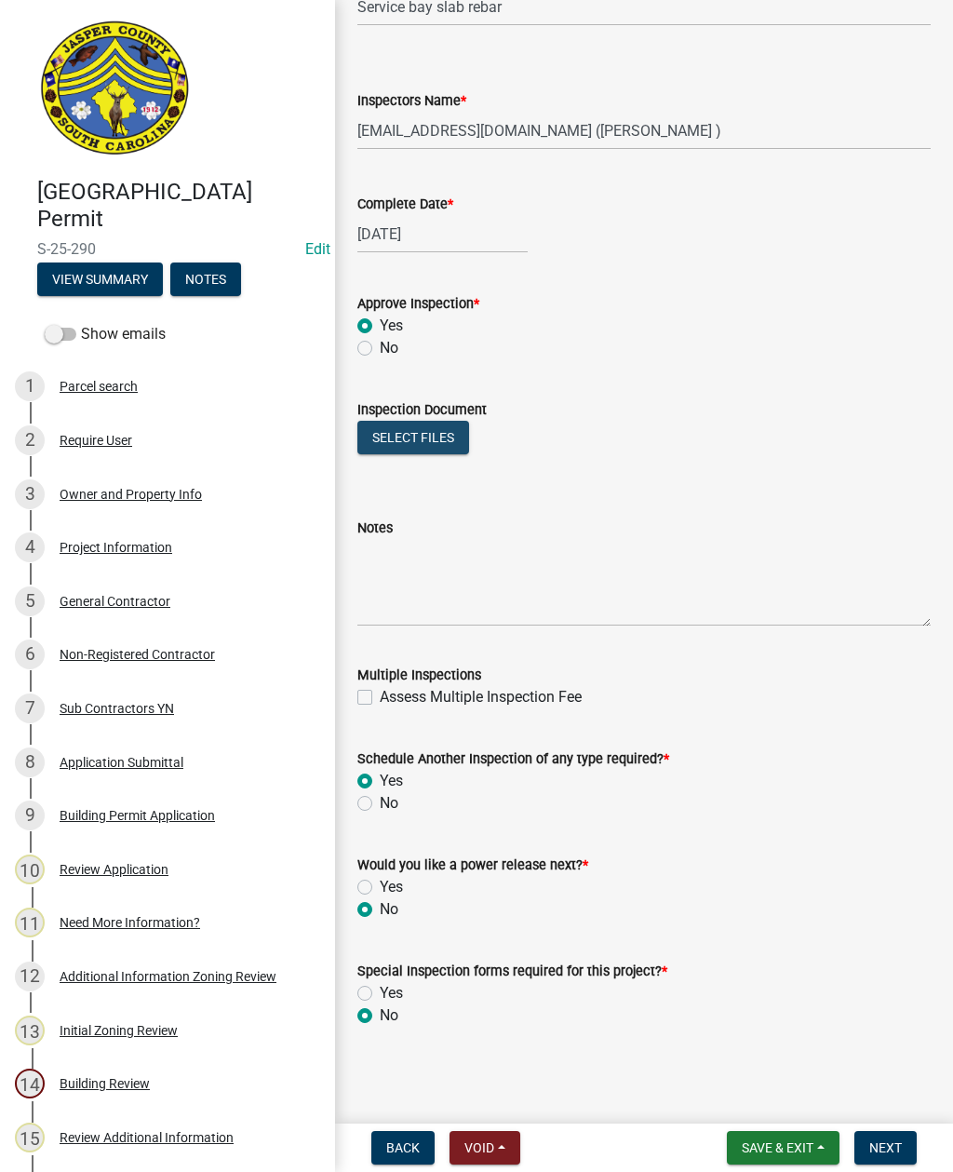
click at [412, 432] on button "Select files" at bounding box center [414, 438] width 112 height 34
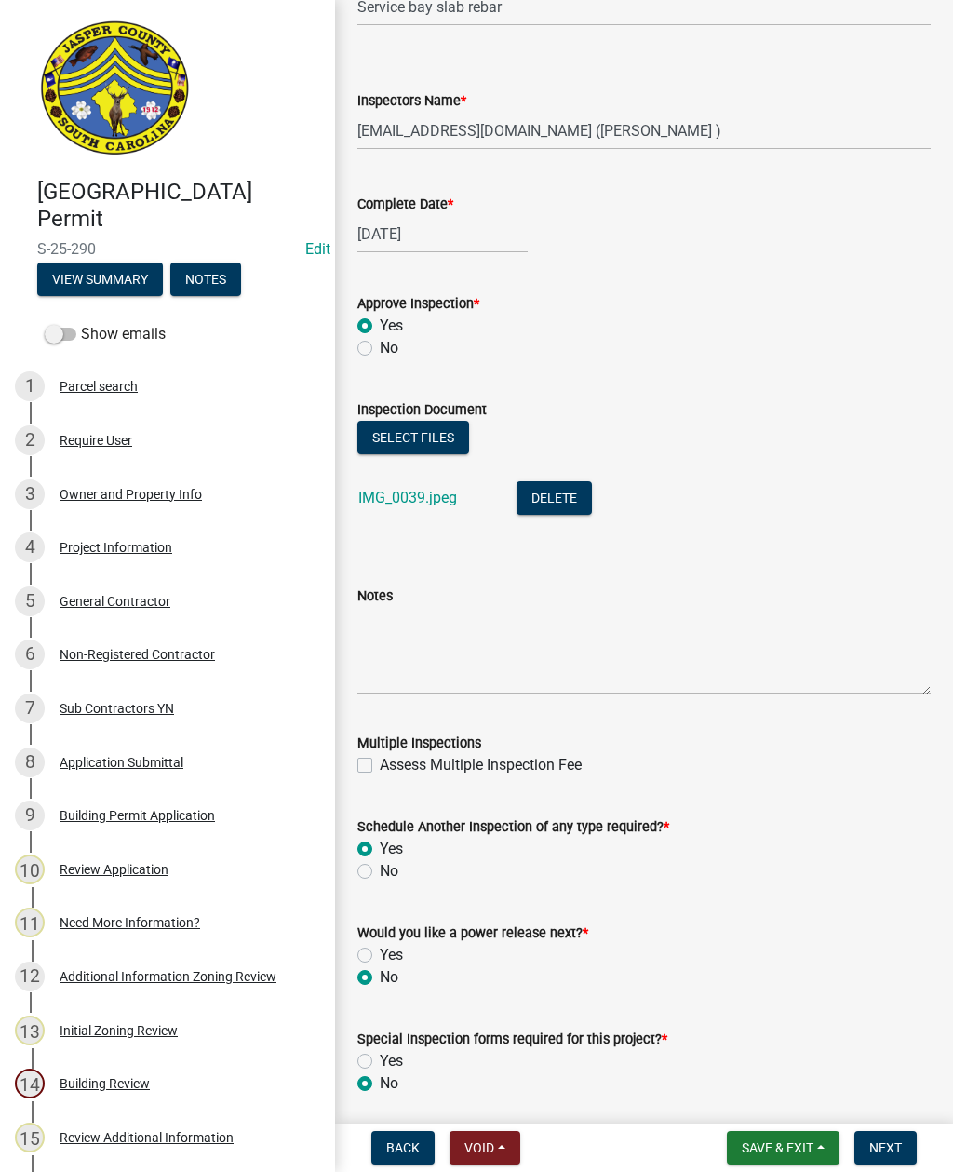
click at [885, 1141] on span "Next" at bounding box center [886, 1148] width 33 height 15
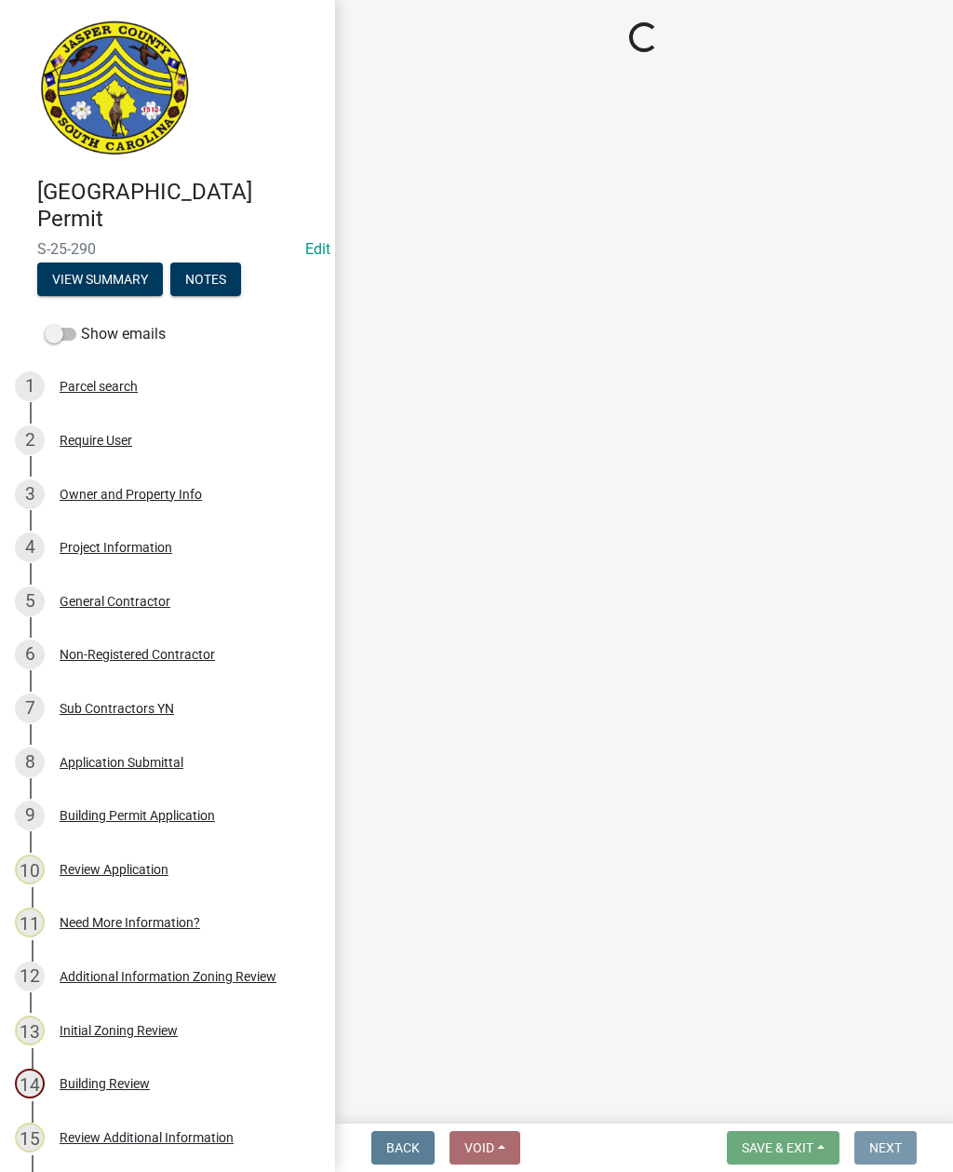
scroll to position [0, 0]
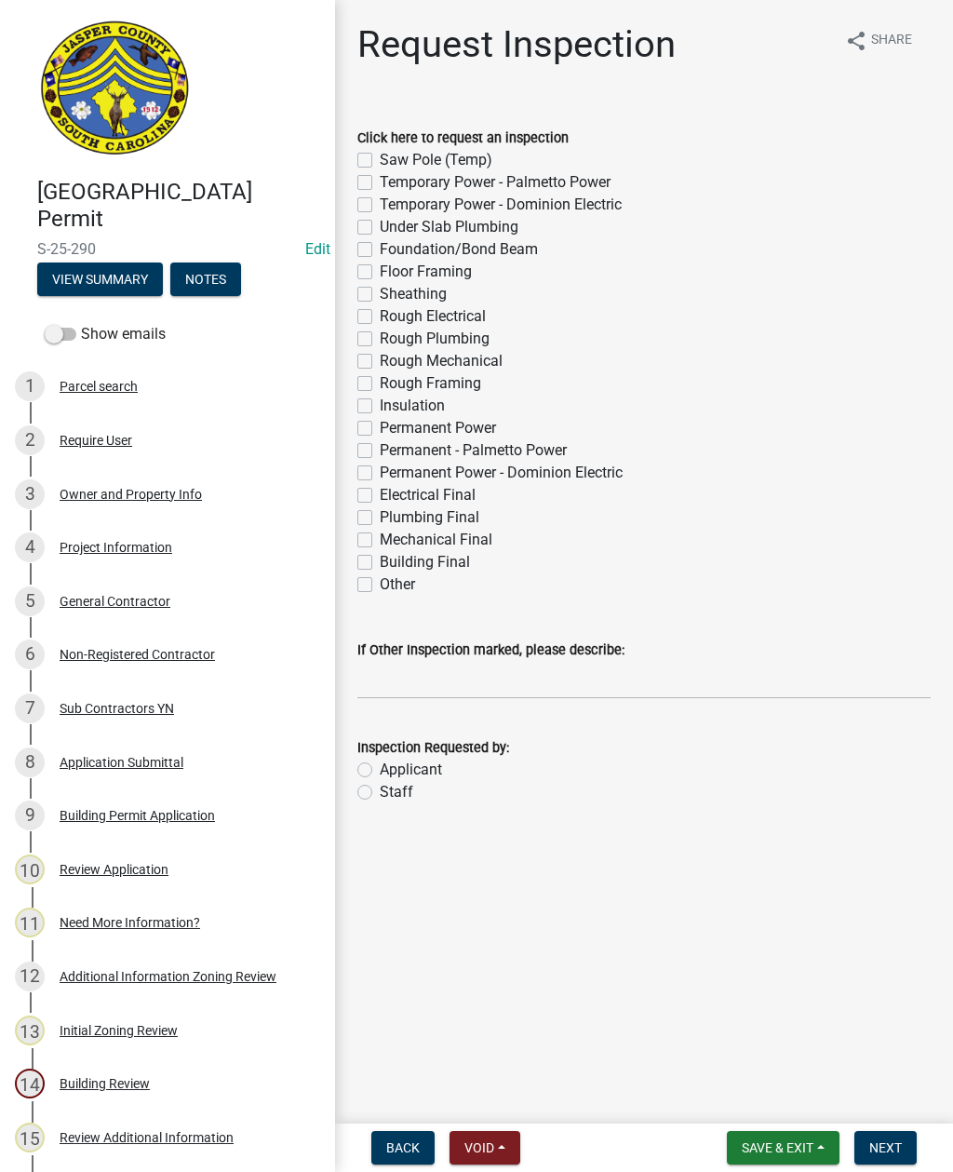
click at [779, 1142] on span "Save & Exit" at bounding box center [778, 1148] width 72 height 15
click at [766, 1100] on button "Save & Exit" at bounding box center [765, 1099] width 149 height 45
